Goal: Feedback & Contribution: Leave review/rating

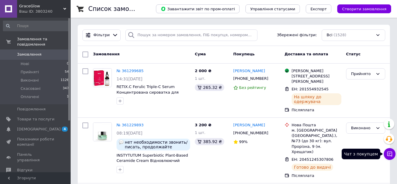
click at [390, 152] on icon at bounding box center [389, 154] width 5 height 5
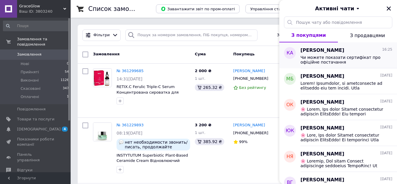
click at [330, 56] on span "Чи можете показати сертифікат про офіційне постачання" at bounding box center [342, 59] width 84 height 9
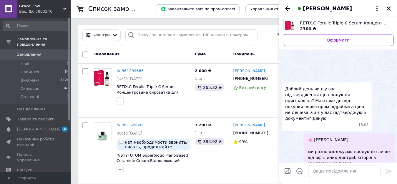
scroll to position [187, 0]
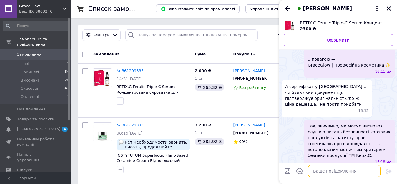
click at [321, 169] on textarea at bounding box center [344, 171] width 72 height 12
drag, startPoint x: 325, startPoint y: 142, endPoint x: 326, endPoint y: 147, distance: 5.8
click at [326, 174] on span "Чи можете показати сертифікат про офіційне постачання" at bounding box center [326, 180] width 83 height 12
copy span "сертифікат про офіційне постачання"
click at [329, 169] on textarea at bounding box center [344, 171] width 72 height 12
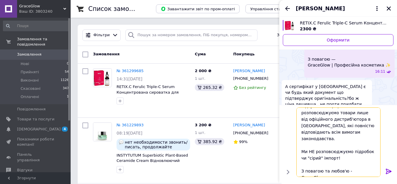
scroll to position [38, 0]
type textarea "На превеликий жаль, такий документ нам не відомий та не передбачений законодавс…"
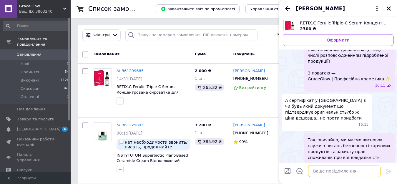
scroll to position [275, 0]
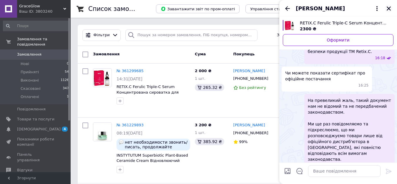
click at [387, 6] on icon "Закрити" at bounding box center [388, 8] width 5 height 5
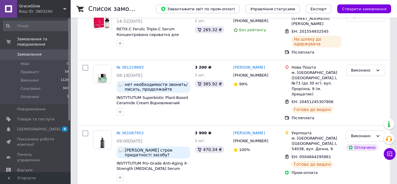
scroll to position [59, 0]
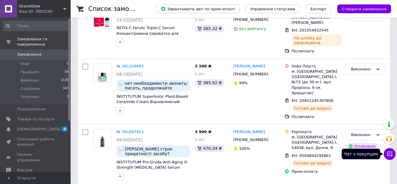
click at [389, 153] on icon at bounding box center [390, 154] width 6 height 6
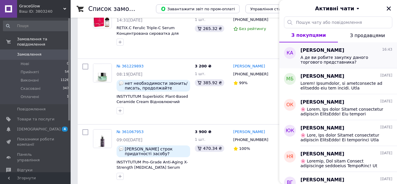
click at [323, 56] on span "А де ви робите закупку даного торгового представника?" at bounding box center [342, 59] width 84 height 9
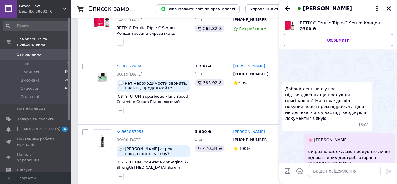
scroll to position [345, 0]
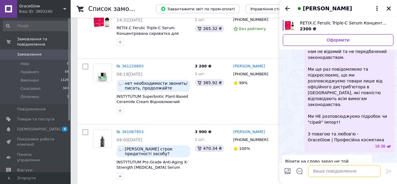
click at [318, 170] on textarea at bounding box center [344, 171] width 72 height 12
click at [377, 8] on icon at bounding box center [376, 8] width 7 height 7
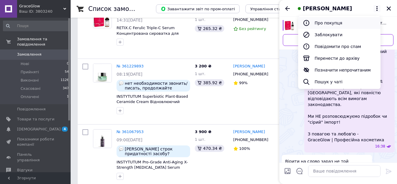
click at [327, 23] on button "Про покупця" at bounding box center [339, 23] width 82 height 12
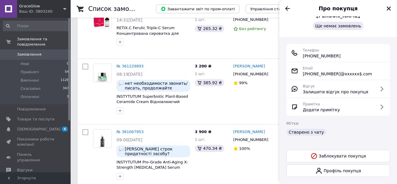
scroll to position [33, 0]
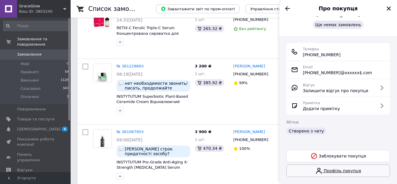
click at [357, 170] on link "Профіль покупця" at bounding box center [338, 170] width 104 height 12
click at [270, 76] on icon at bounding box center [272, 74] width 4 height 4
click at [389, 8] on icon "Закрити" at bounding box center [389, 8] width 4 height 4
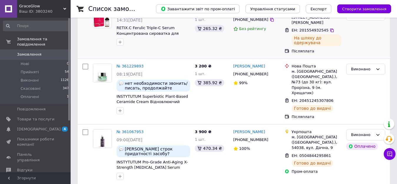
scroll to position [0, 0]
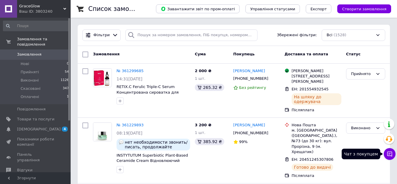
click at [387, 153] on icon at bounding box center [389, 154] width 5 height 5
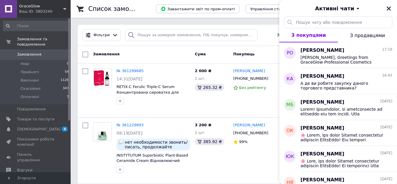
click at [388, 7] on icon "Закрити" at bounding box center [388, 8] width 5 height 5
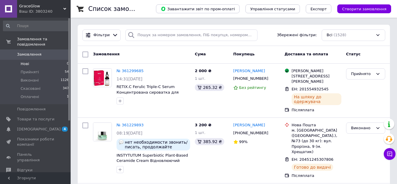
click at [22, 61] on span "Нові" at bounding box center [25, 63] width 9 height 5
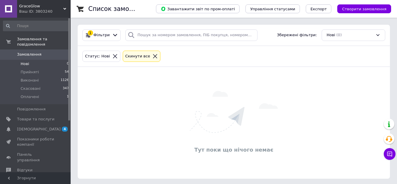
click at [26, 52] on span "Замовлення" at bounding box center [29, 54] width 24 height 5
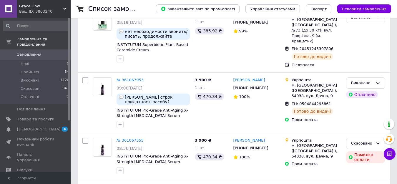
scroll to position [118, 0]
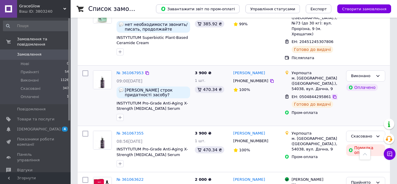
click at [332, 94] on icon at bounding box center [334, 96] width 5 height 5
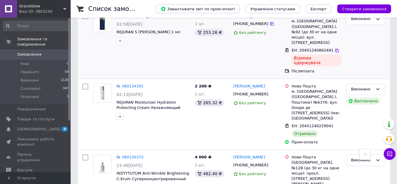
scroll to position [811, 0]
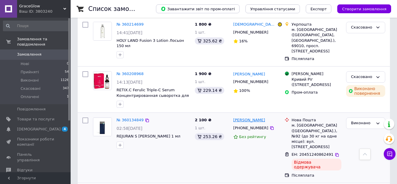
click at [238, 117] on link "[PERSON_NAME]" at bounding box center [249, 120] width 32 height 6
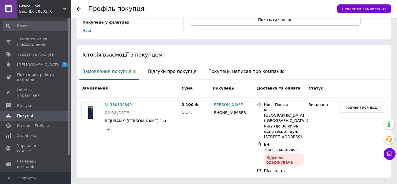
scroll to position [98, 0]
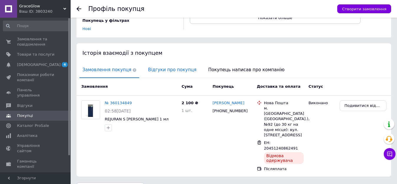
click at [154, 64] on span "Відгуки про покупця" at bounding box center [172, 69] width 54 height 15
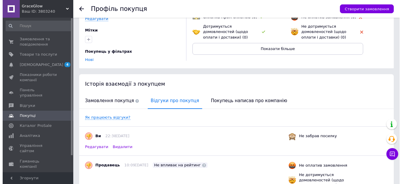
scroll to position [130, 0]
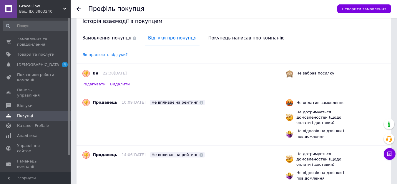
click at [88, 81] on span "Редагувати" at bounding box center [93, 83] width 23 height 5
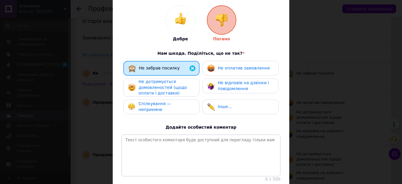
scroll to position [88, 0]
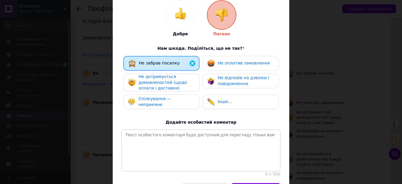
click at [221, 61] on span "Не оплатив замовлення" at bounding box center [244, 63] width 52 height 5
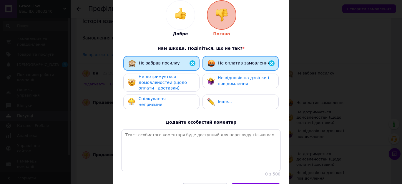
click at [174, 75] on span "Не дотримується домовленостей (щодо оплати і доставки)" at bounding box center [163, 82] width 48 height 16
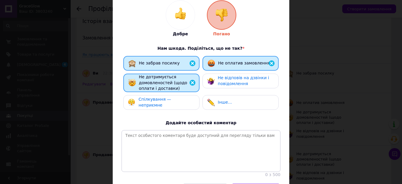
click at [247, 76] on div "Не відповів на дзвінки і повідомлення" at bounding box center [246, 80] width 56 height 11
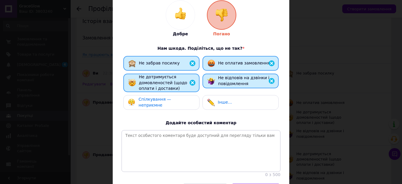
click at [165, 98] on span "Спілкування — неприємне" at bounding box center [155, 102] width 33 height 11
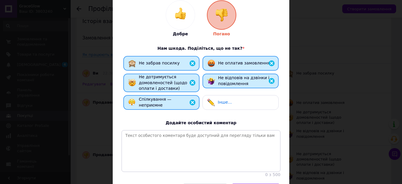
click at [256, 99] on div "Інше..." at bounding box center [240, 103] width 67 height 8
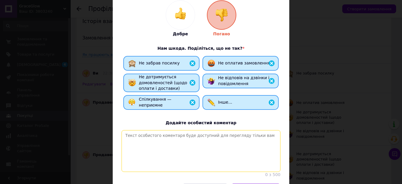
click at [166, 131] on textarea at bounding box center [201, 151] width 159 height 42
type textarea "П"
type textarea "Б"
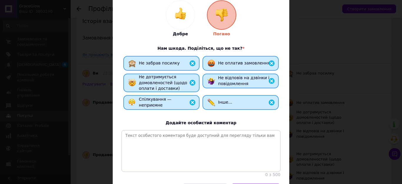
click at [269, 99] on img at bounding box center [271, 102] width 7 height 7
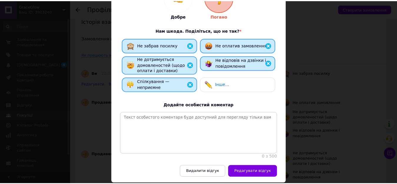
scroll to position [125, 0]
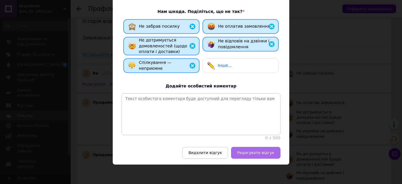
click at [249, 152] on span "Редагувати відгук" at bounding box center [255, 152] width 37 height 4
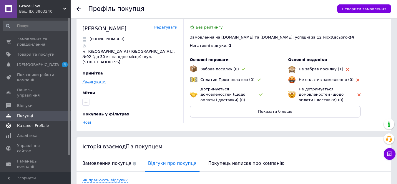
scroll to position [0, 0]
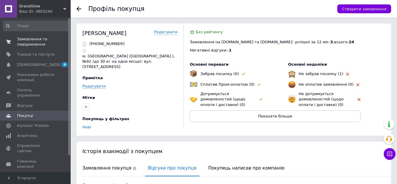
click at [29, 42] on span "Замовлення та повідомлення" at bounding box center [35, 41] width 37 height 11
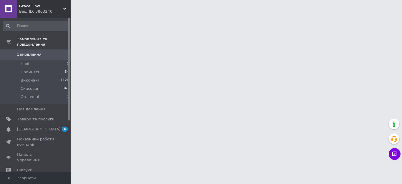
click at [28, 52] on span "Замовлення" at bounding box center [29, 54] width 24 height 5
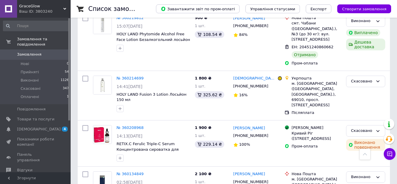
scroll to position [765, 0]
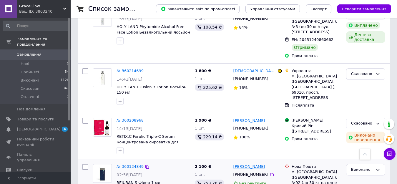
click at [243, 164] on link "[PERSON_NAME]" at bounding box center [249, 167] width 32 height 6
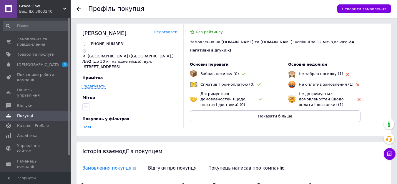
click at [163, 32] on link "Редагувати" at bounding box center [165, 32] width 23 height 6
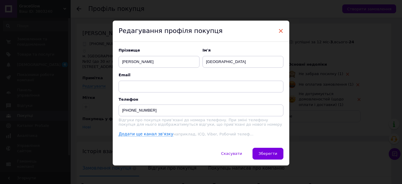
click at [281, 30] on span "×" at bounding box center [280, 31] width 5 height 10
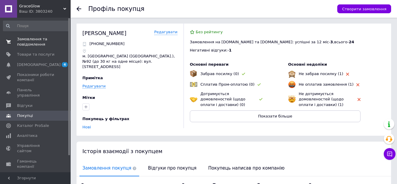
click at [21, 41] on span "Замовлення та повідомлення" at bounding box center [35, 41] width 37 height 11
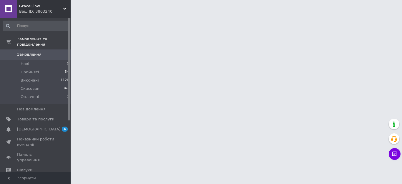
click at [21, 52] on span "Замовлення" at bounding box center [29, 54] width 24 height 5
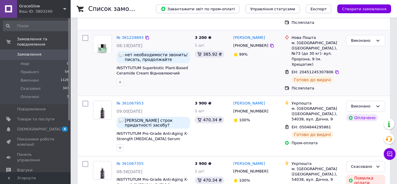
scroll to position [88, 0]
